Goal: Navigation & Orientation: Understand site structure

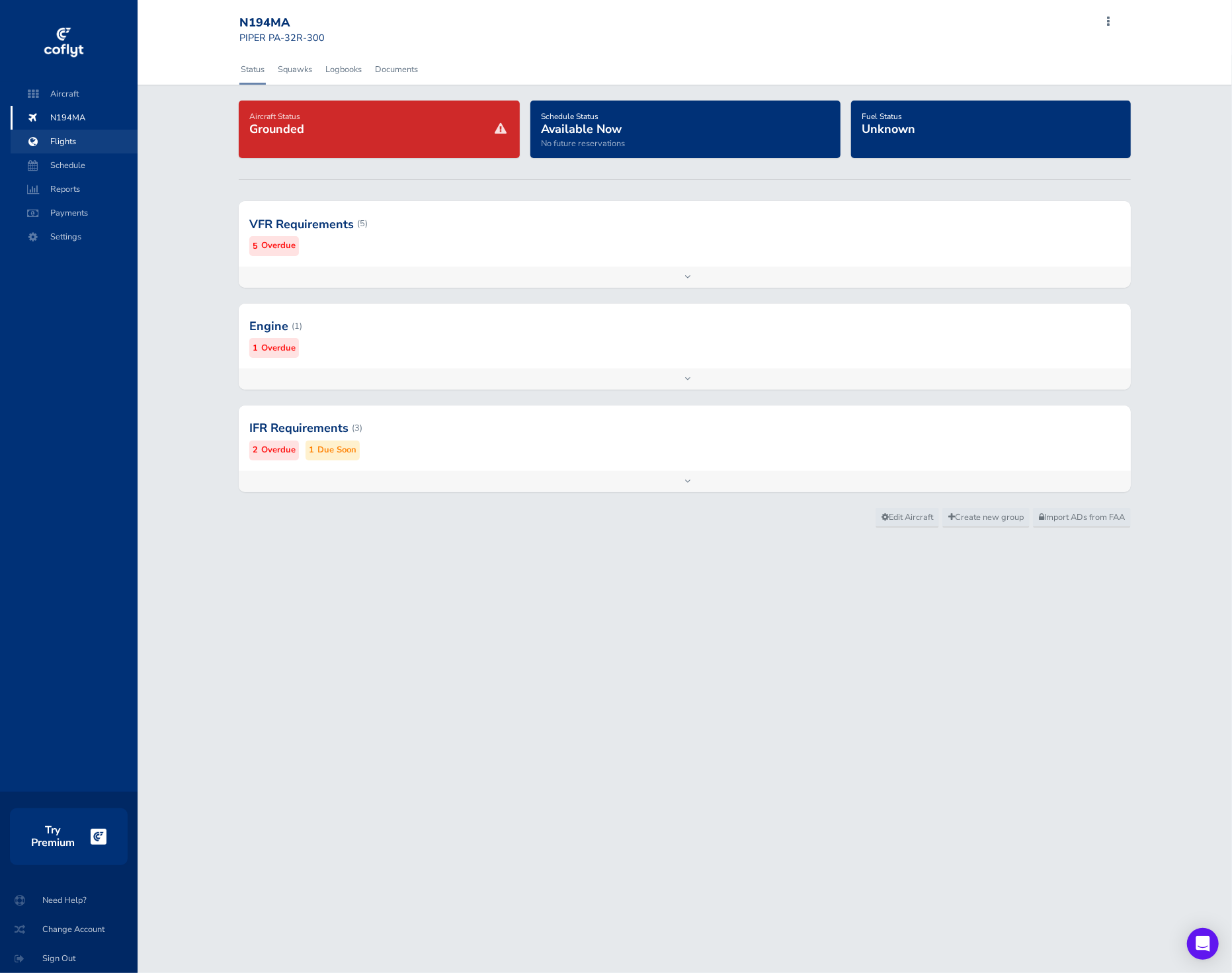
click at [76, 140] on span "Flights" at bounding box center [74, 141] width 101 height 24
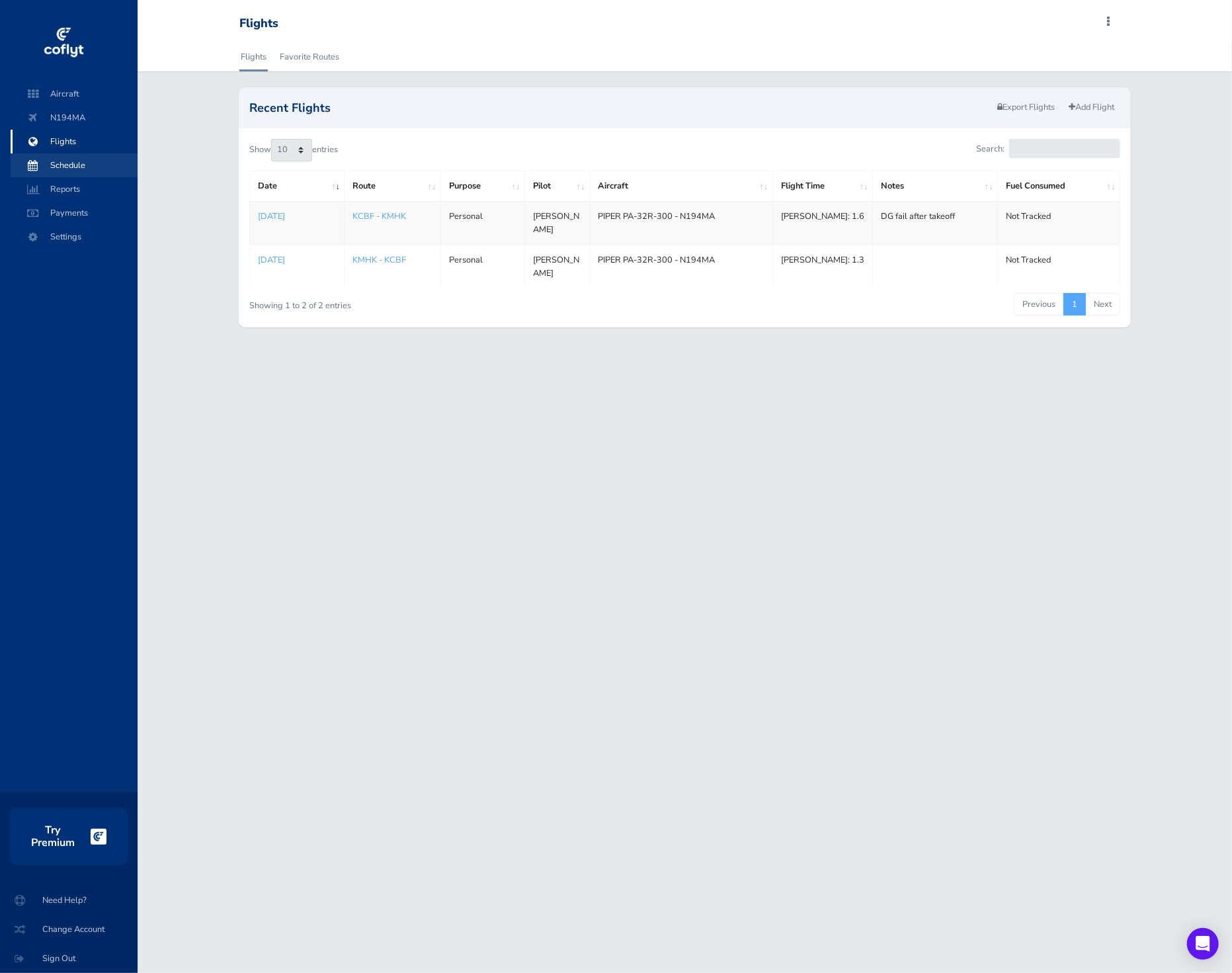
click at [83, 175] on span "Schedule" at bounding box center [74, 165] width 101 height 24
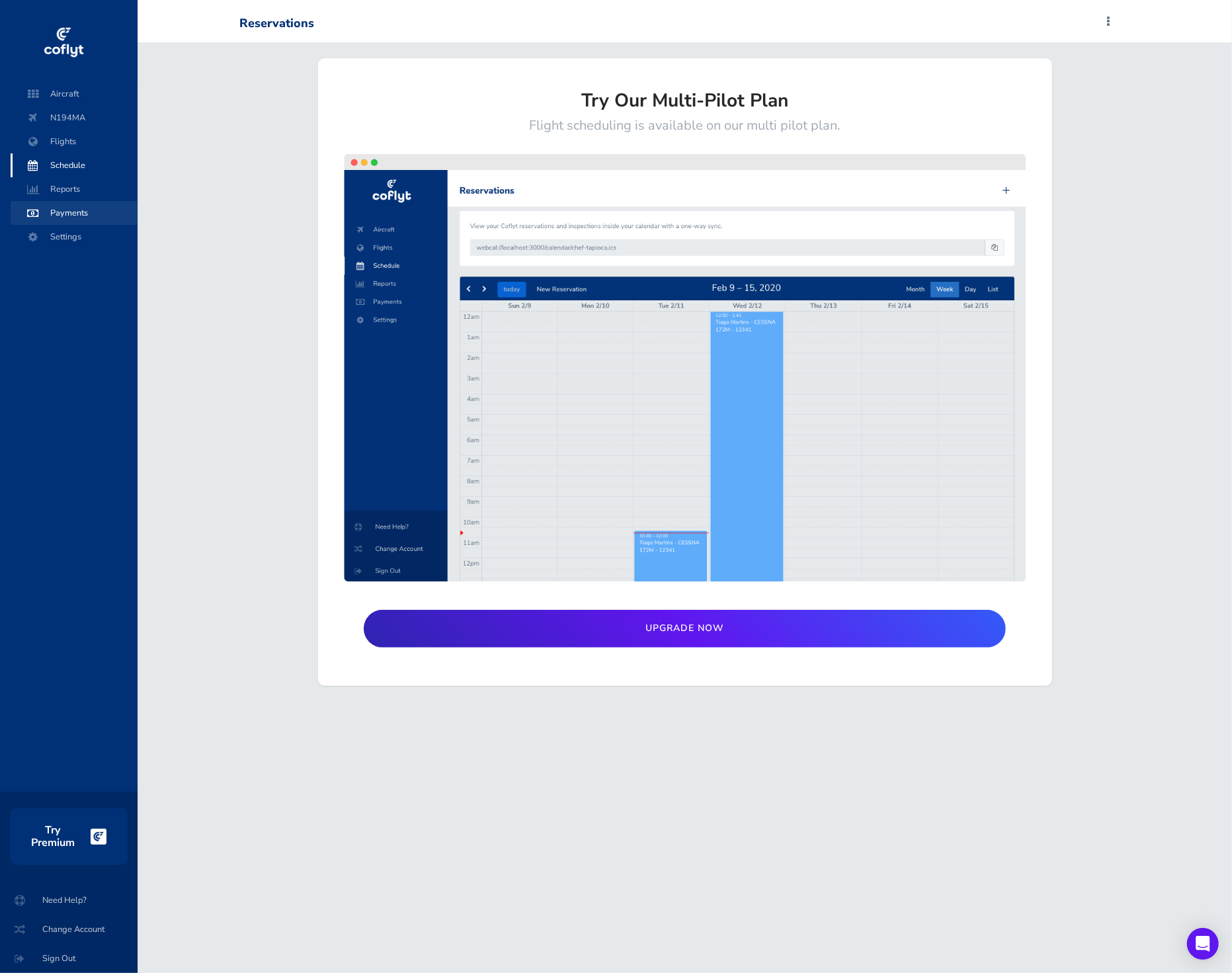
click at [84, 216] on span "Payments" at bounding box center [74, 213] width 101 height 24
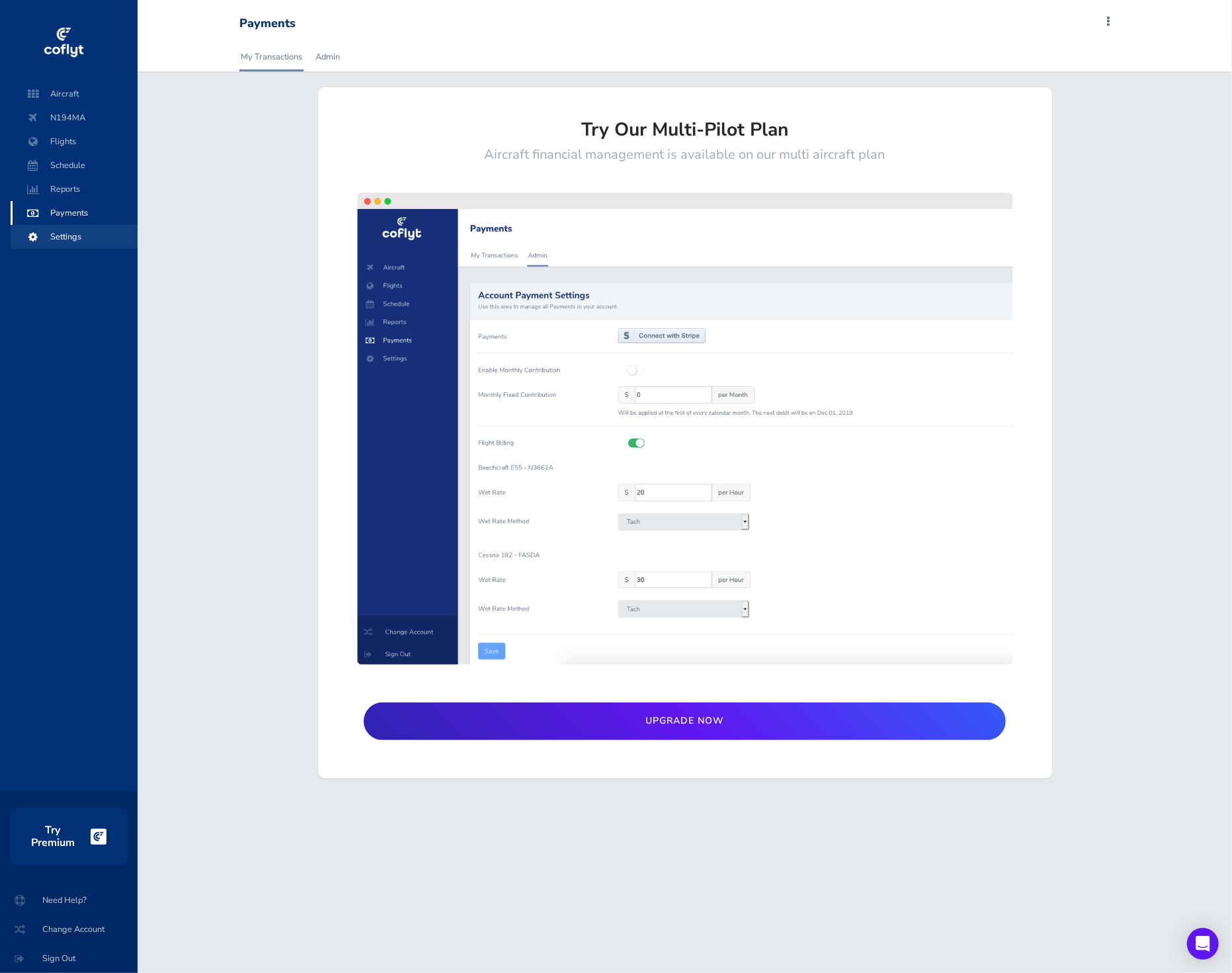
click at [87, 246] on span "Settings" at bounding box center [74, 237] width 101 height 24
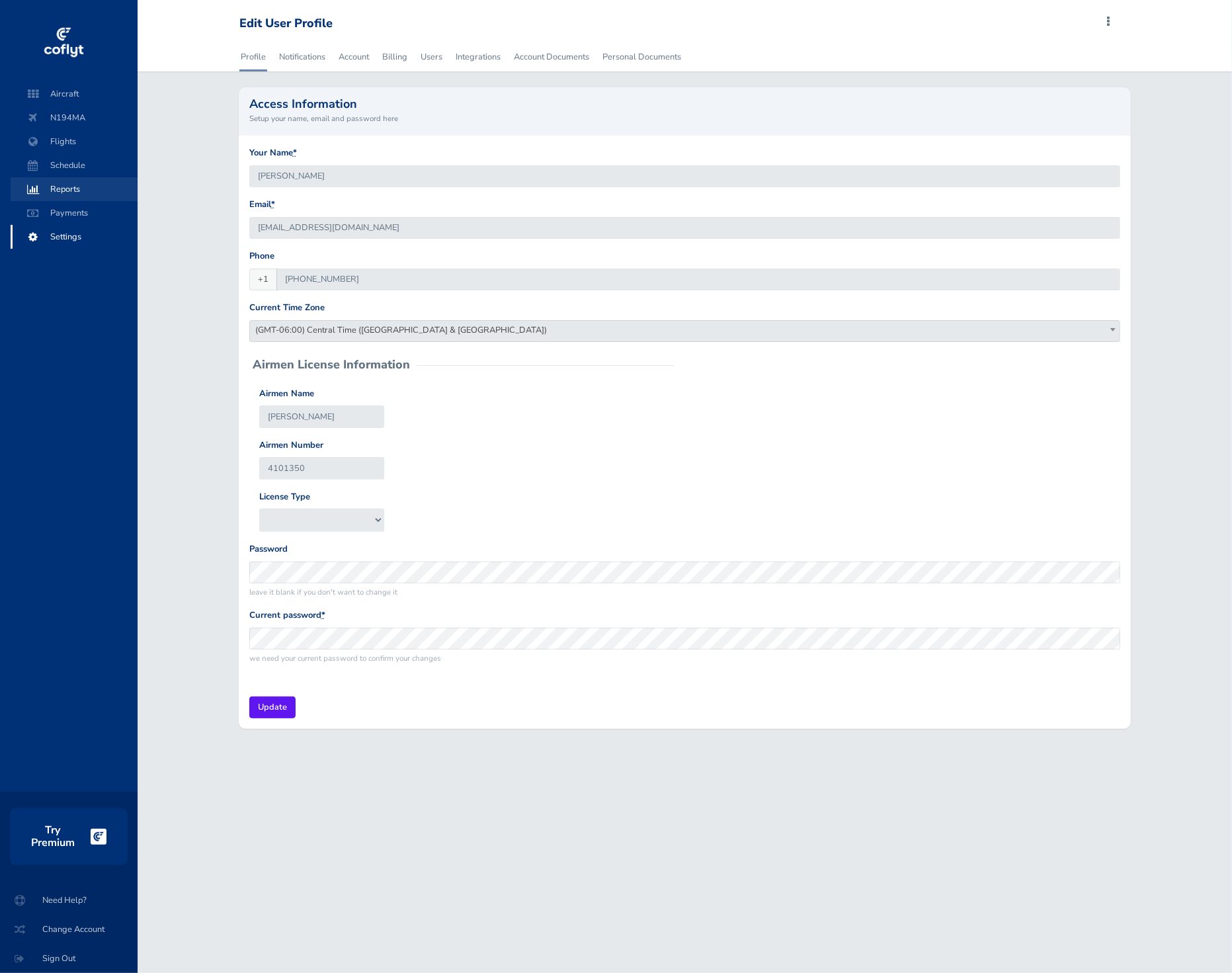
click at [76, 185] on span "Reports" at bounding box center [74, 189] width 101 height 24
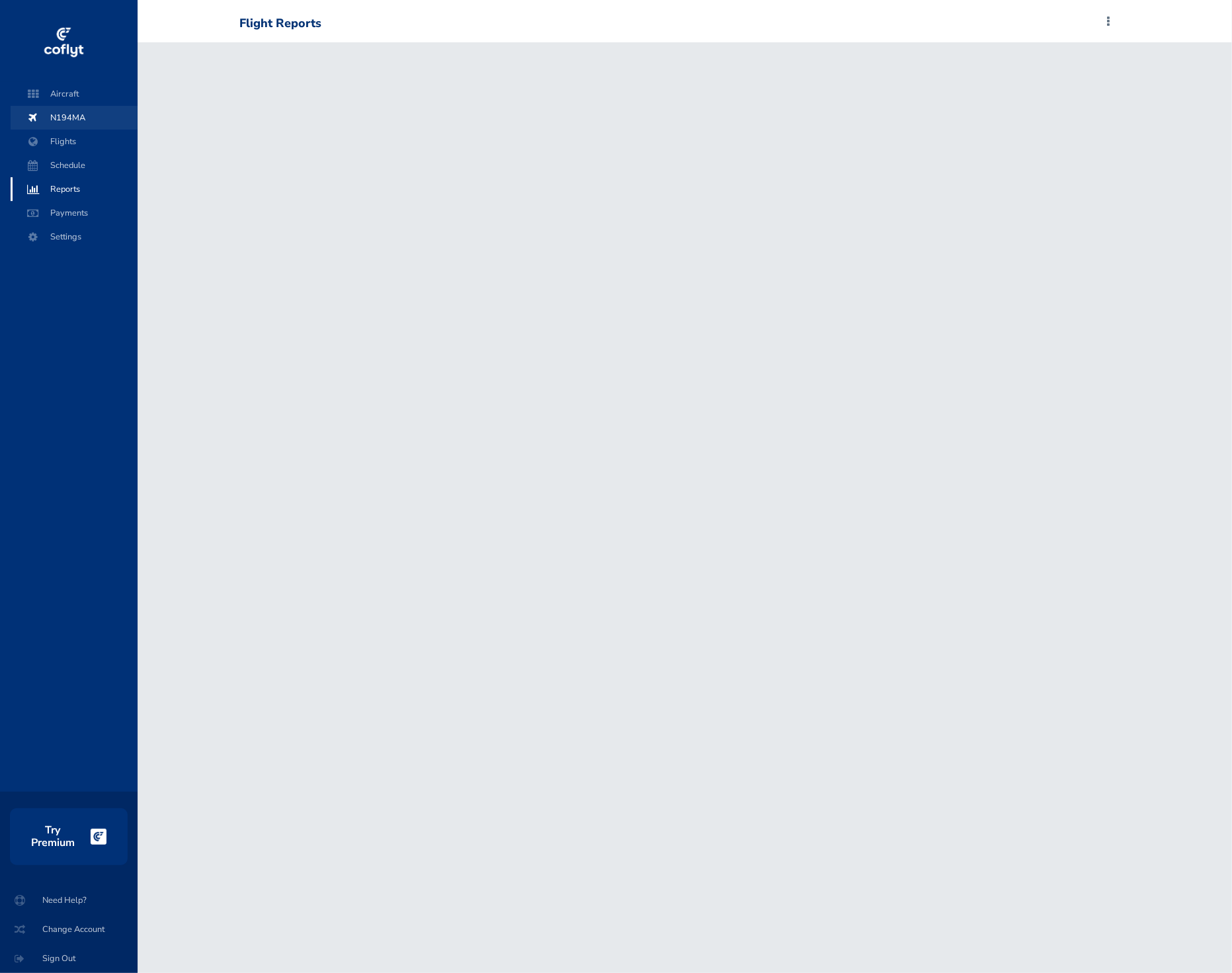
click at [74, 122] on span "N194MA" at bounding box center [74, 117] width 101 height 24
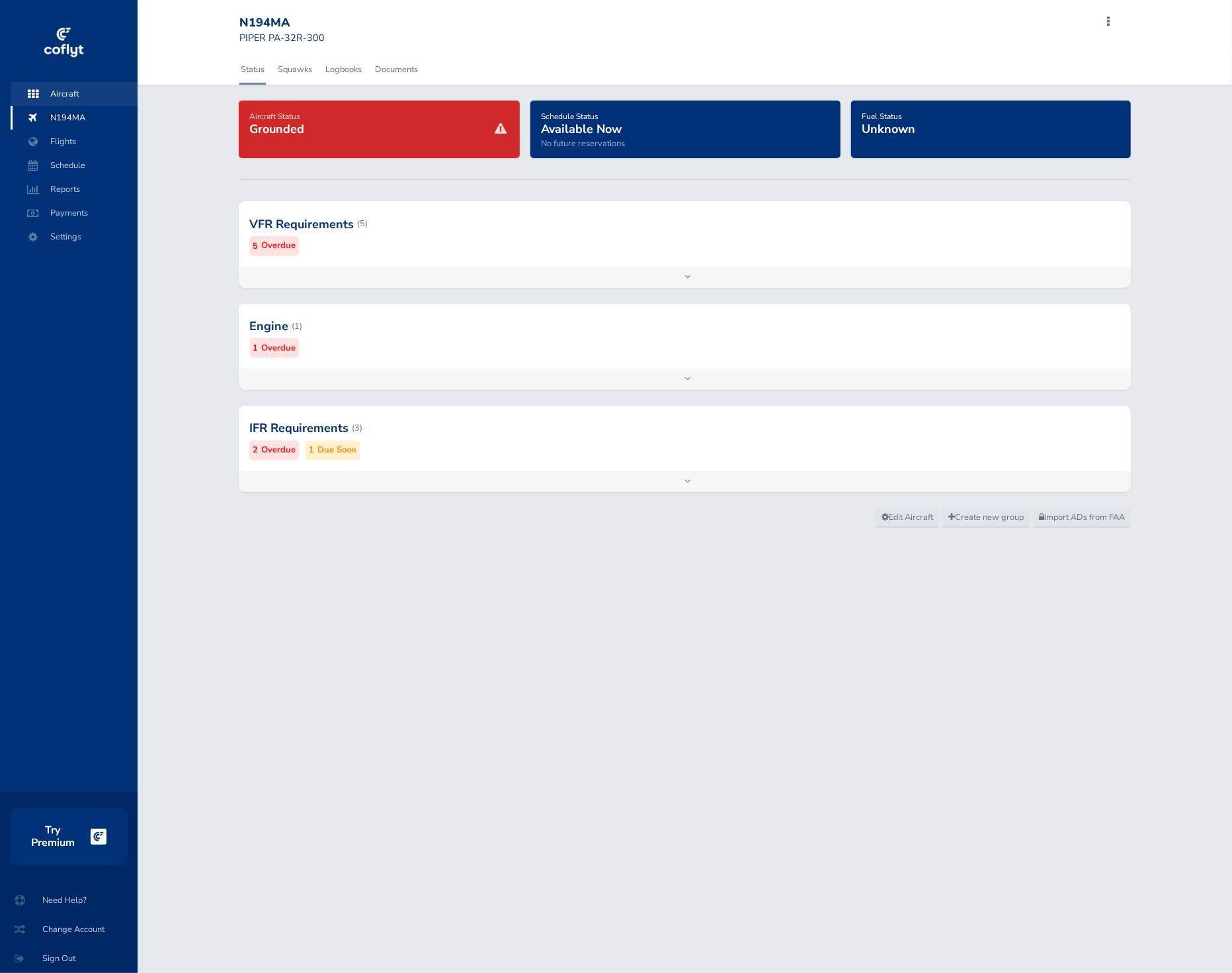
click at [71, 82] on span "Aircraft" at bounding box center [74, 94] width 101 height 24
